Goal: Communication & Community: Participate in discussion

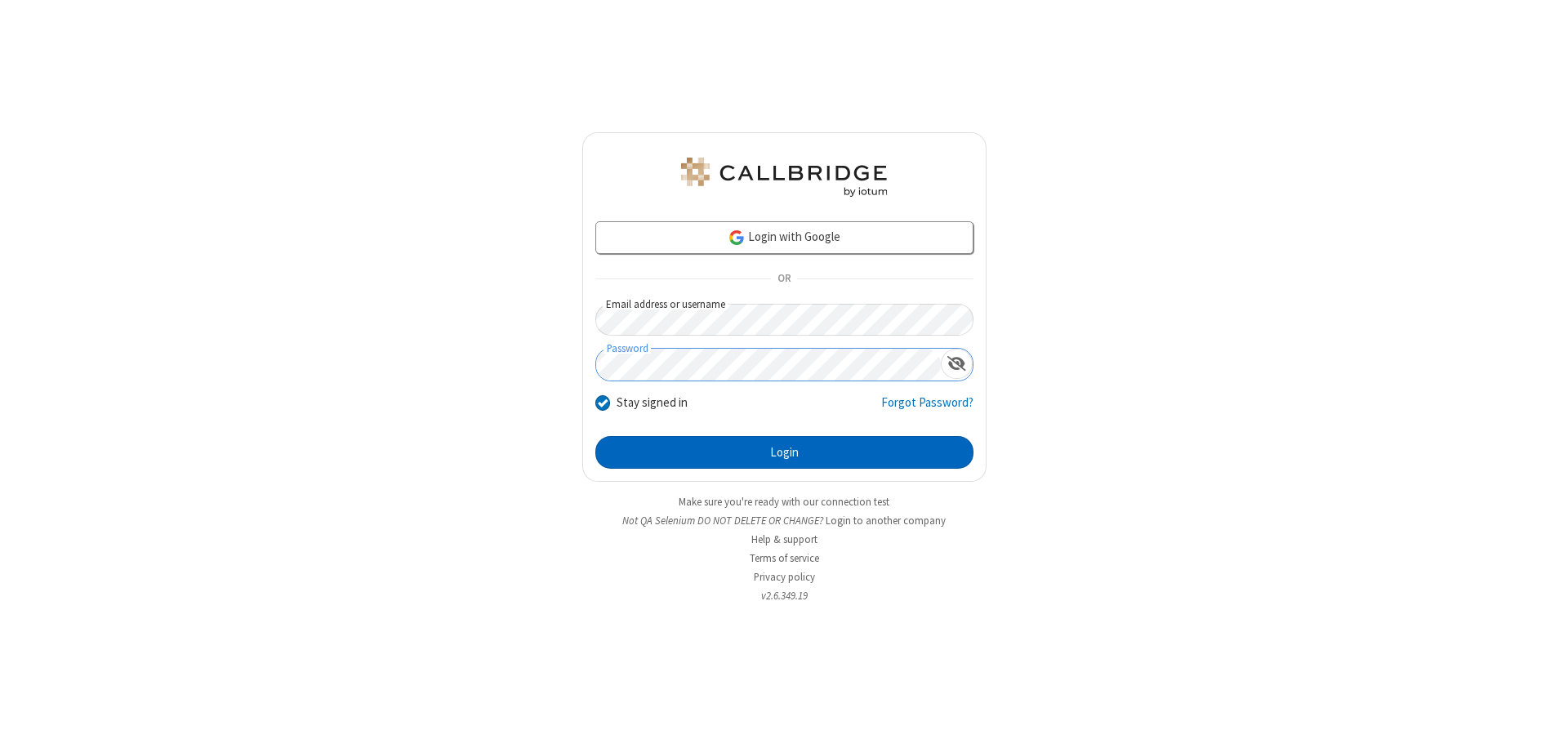
click at [784, 452] on button "Login" at bounding box center [784, 451] width 379 height 32
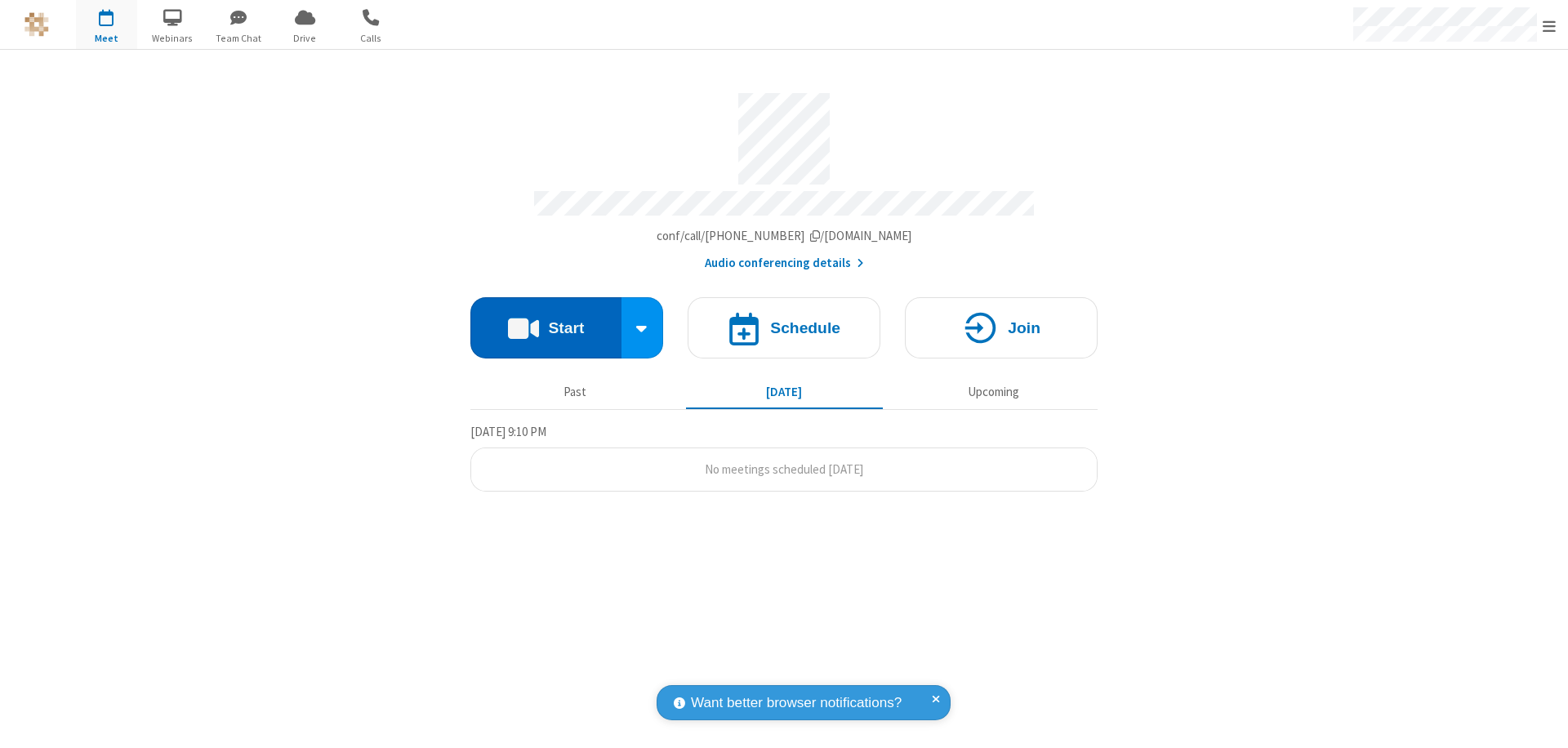
click at [545, 321] on button "Start" at bounding box center [546, 328] width 151 height 61
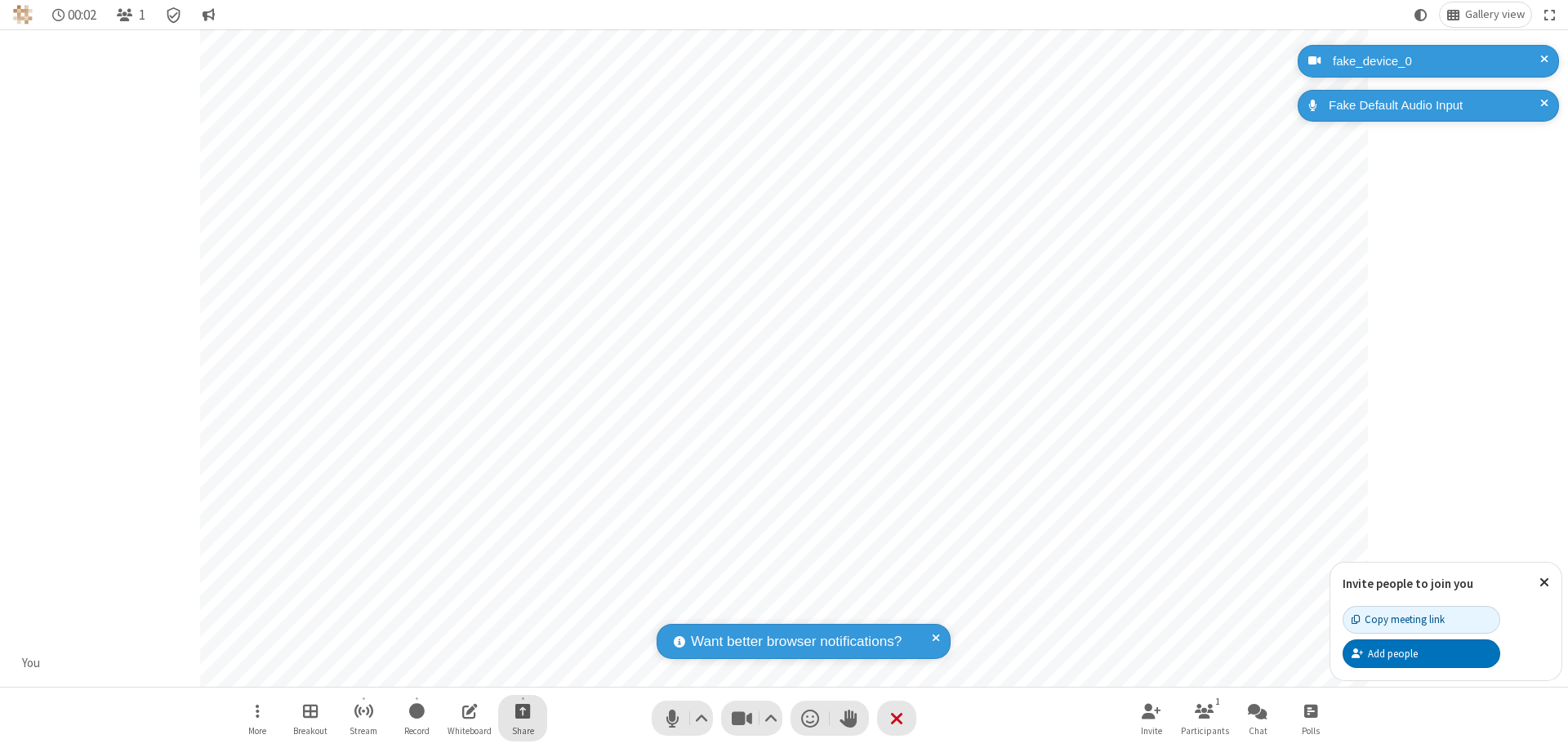
click at [522, 710] on span "Start sharing" at bounding box center [522, 711] width 16 height 20
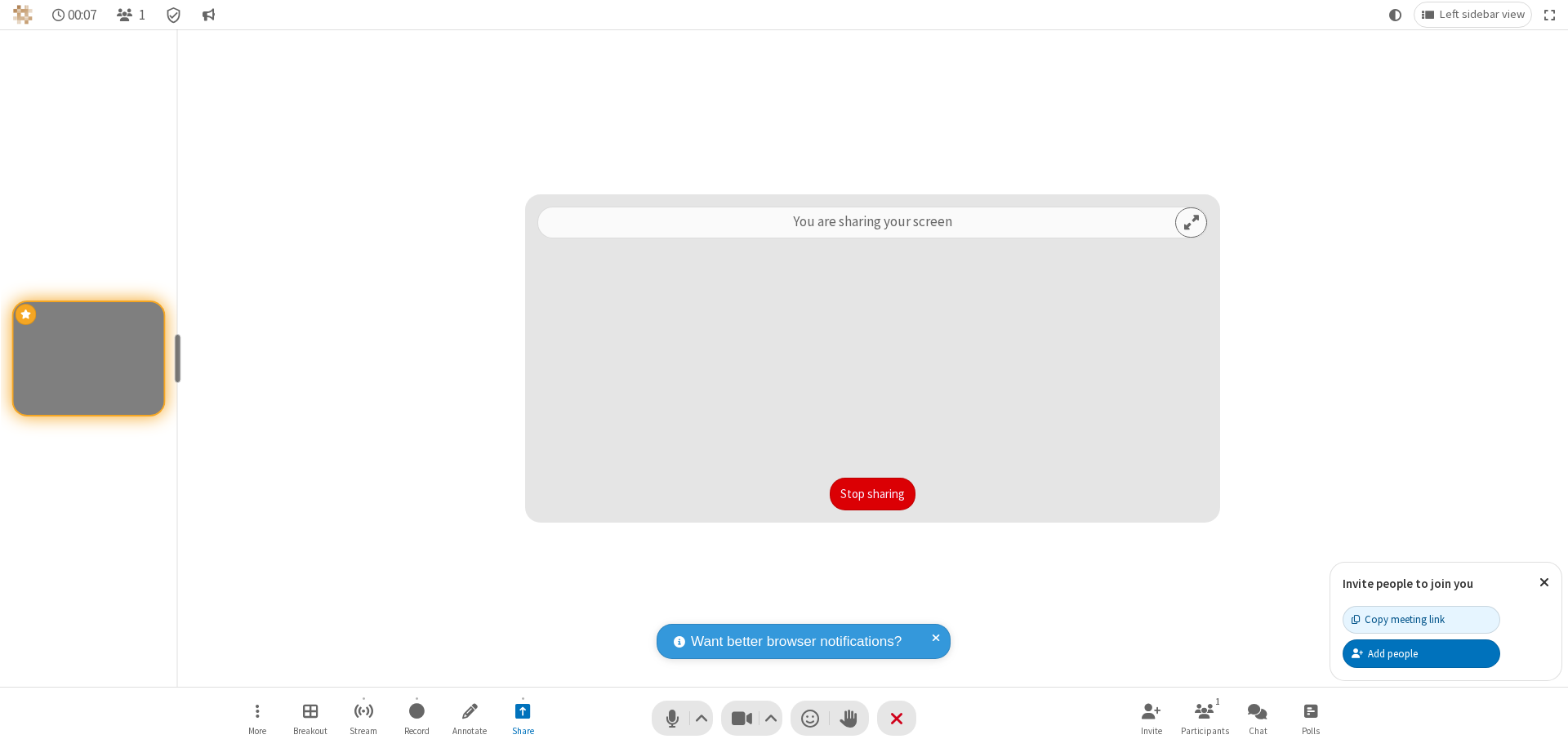
click at [872, 494] on button "Stop sharing" at bounding box center [872, 494] width 86 height 32
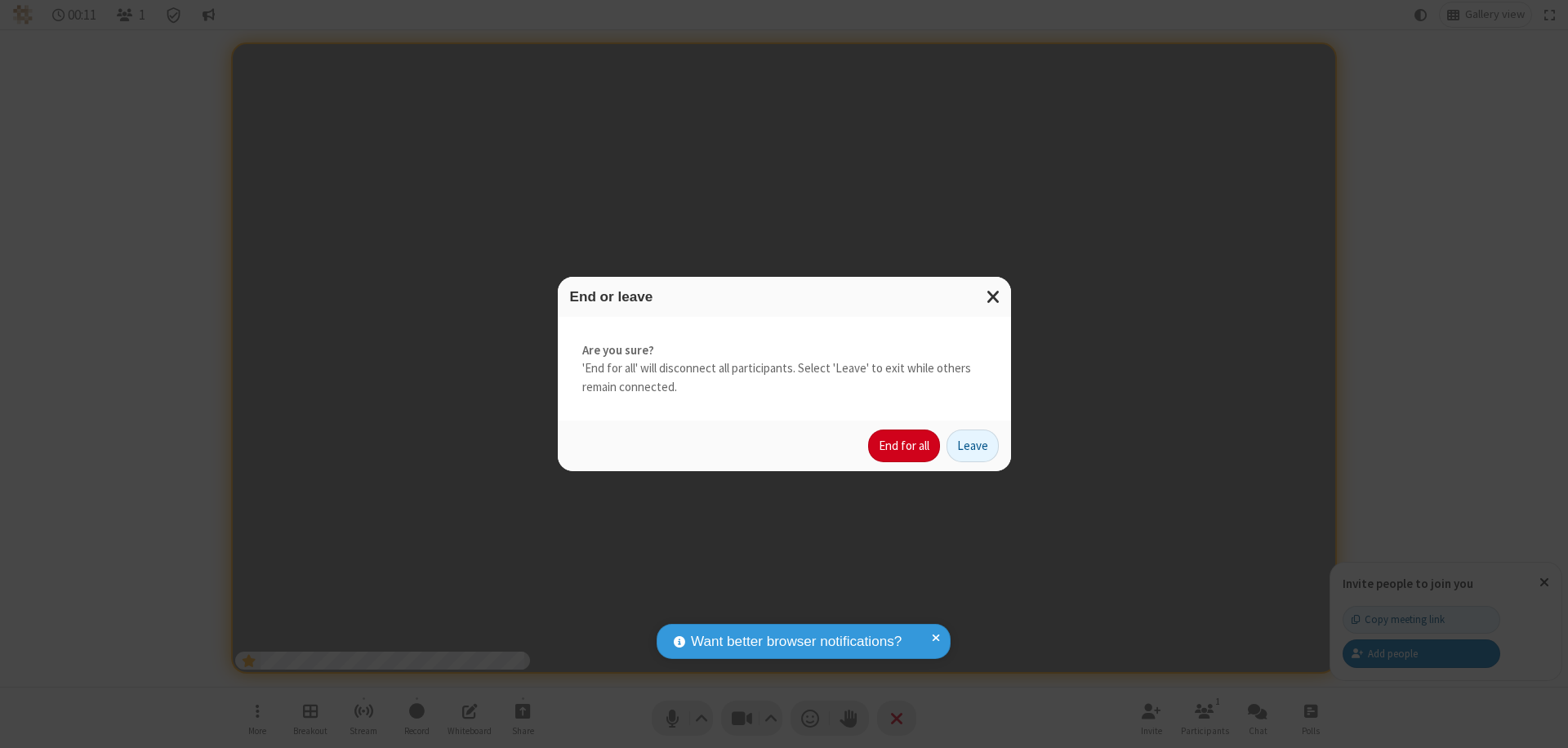
click at [905, 446] on button "End for all" at bounding box center [904, 445] width 72 height 32
